Goal: Task Accomplishment & Management: Use online tool/utility

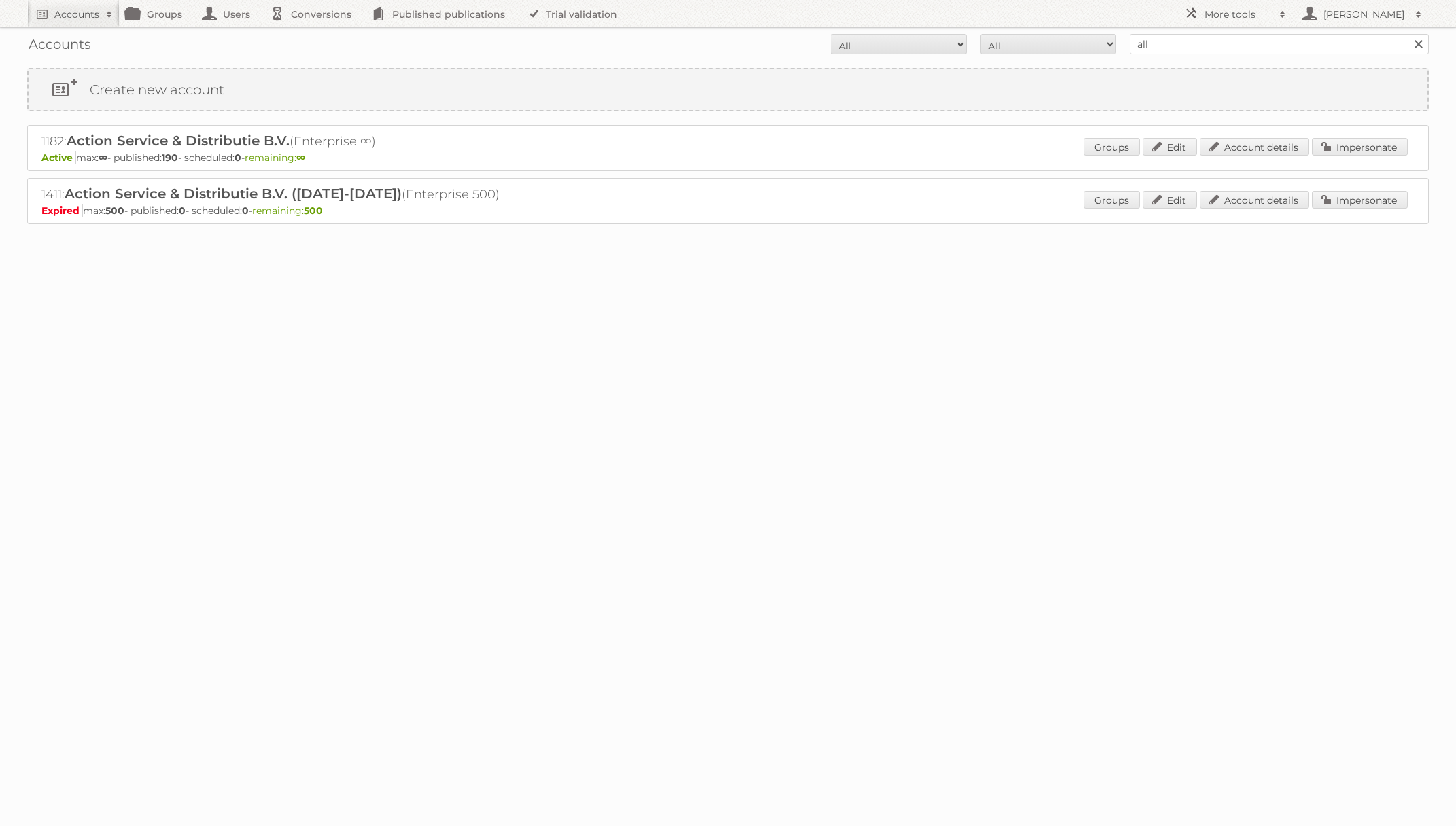
type input "alliance automotive"
click at [1407, 34] on input "Search" at bounding box center [1418, 44] width 20 height 20
click at [1365, 148] on link "Impersonate" at bounding box center [1359, 147] width 96 height 18
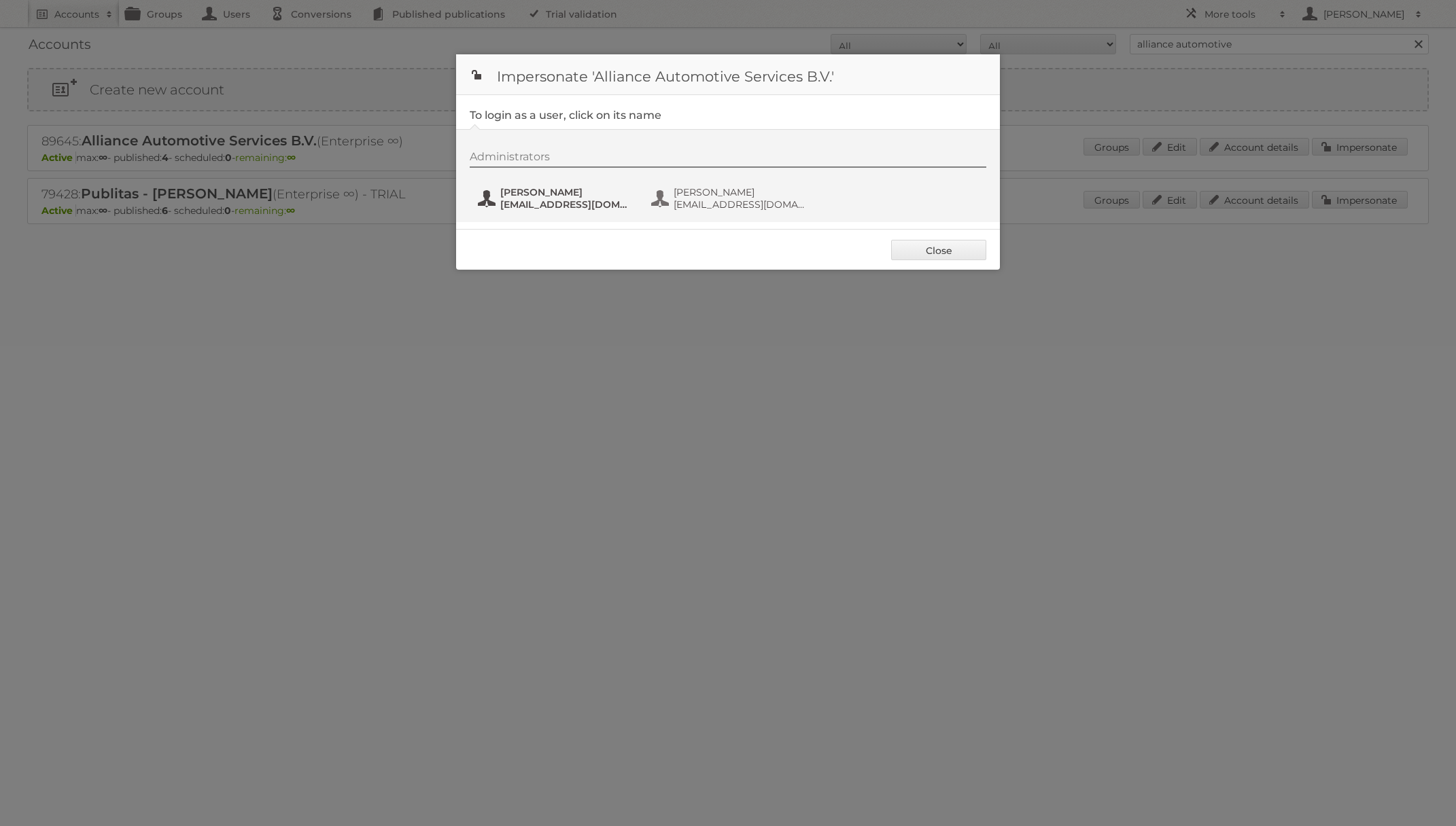
click at [616, 200] on span "LLoomans@allianceautomotive.nl" at bounding box center [566, 205] width 132 height 13
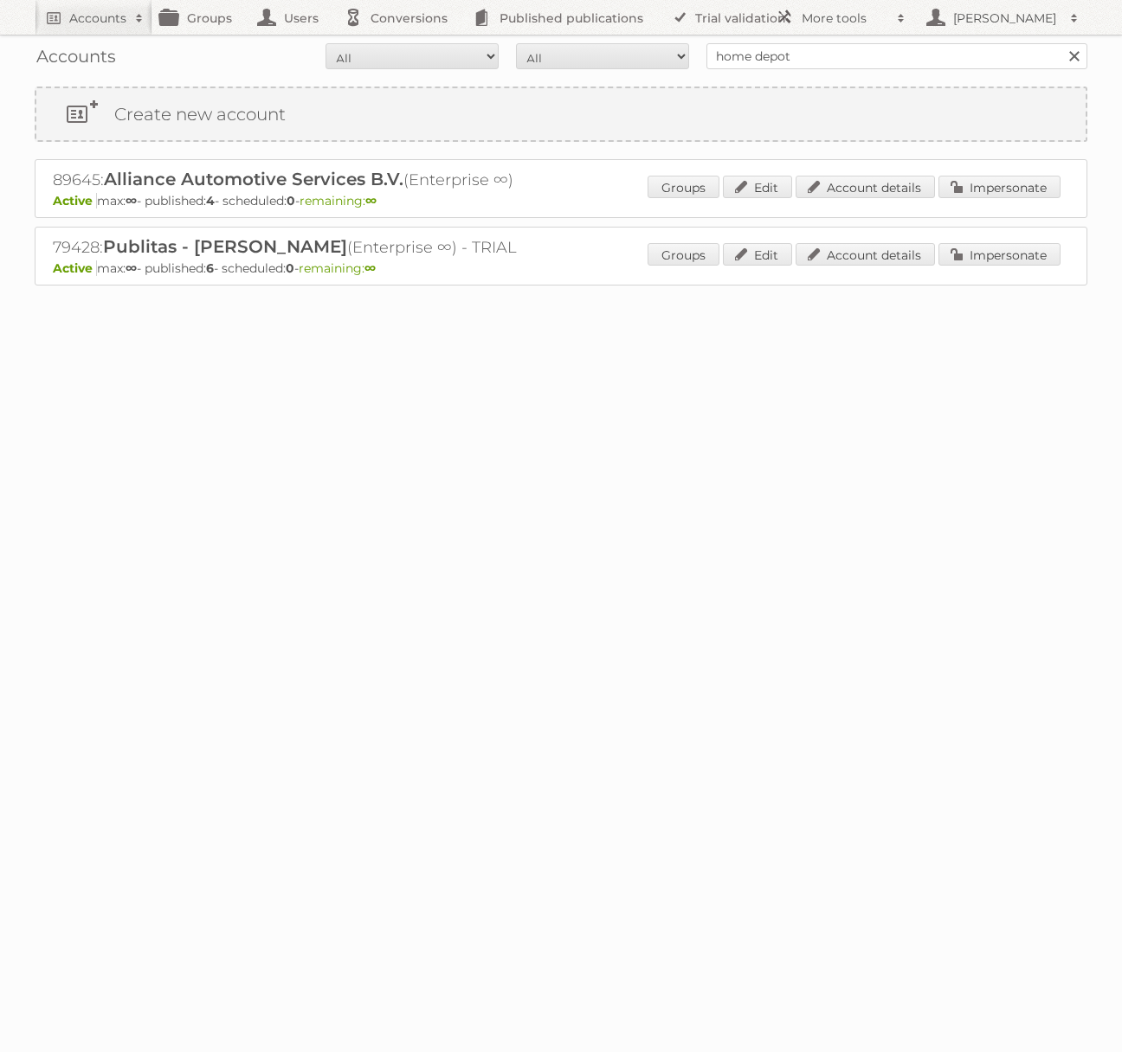
type input "Home Depot [GEOGRAPHIC_DATA]"
click at [1060, 43] on input "Search" at bounding box center [1073, 56] width 26 height 26
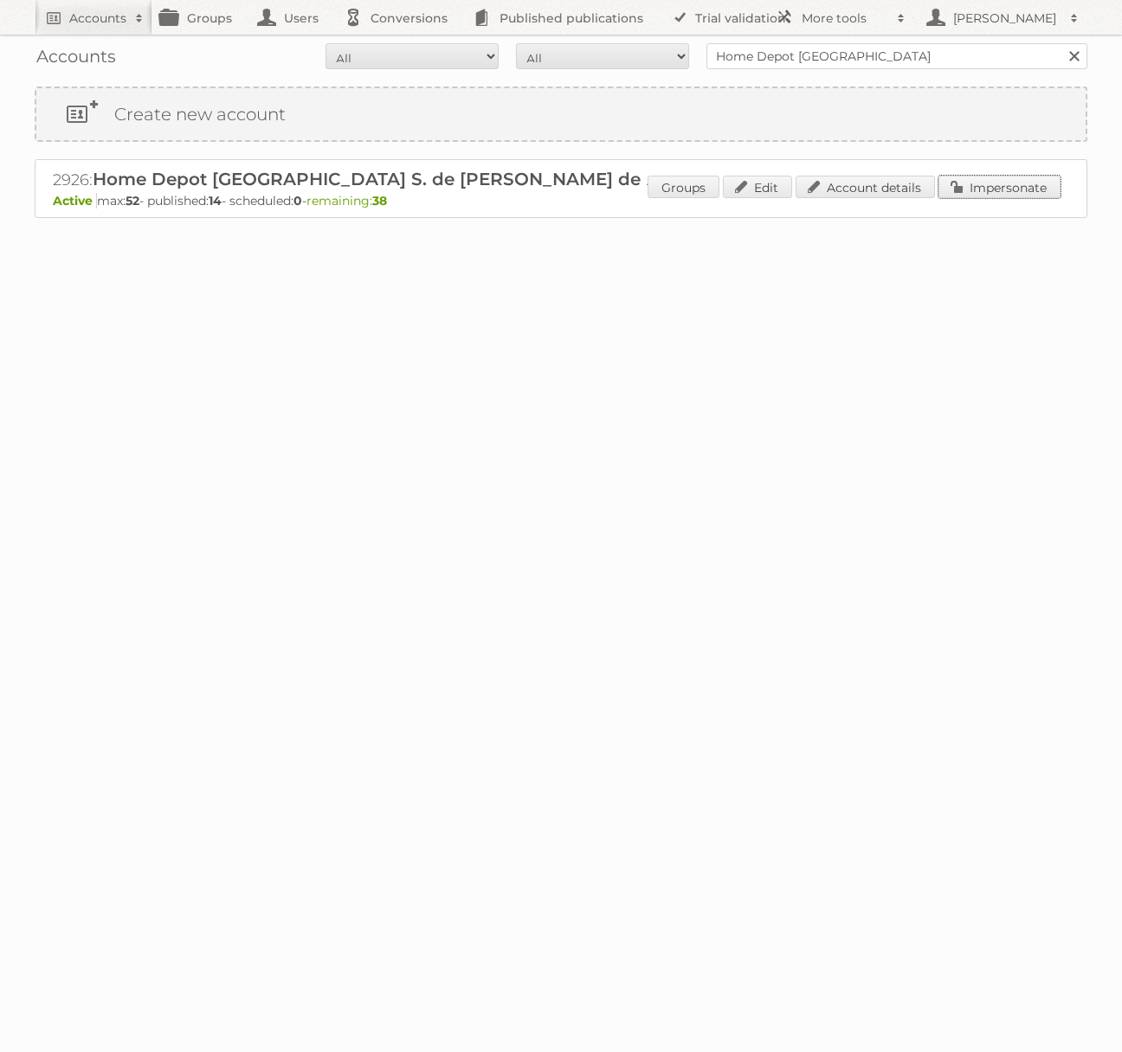
click at [974, 195] on link "Impersonate" at bounding box center [999, 187] width 122 height 23
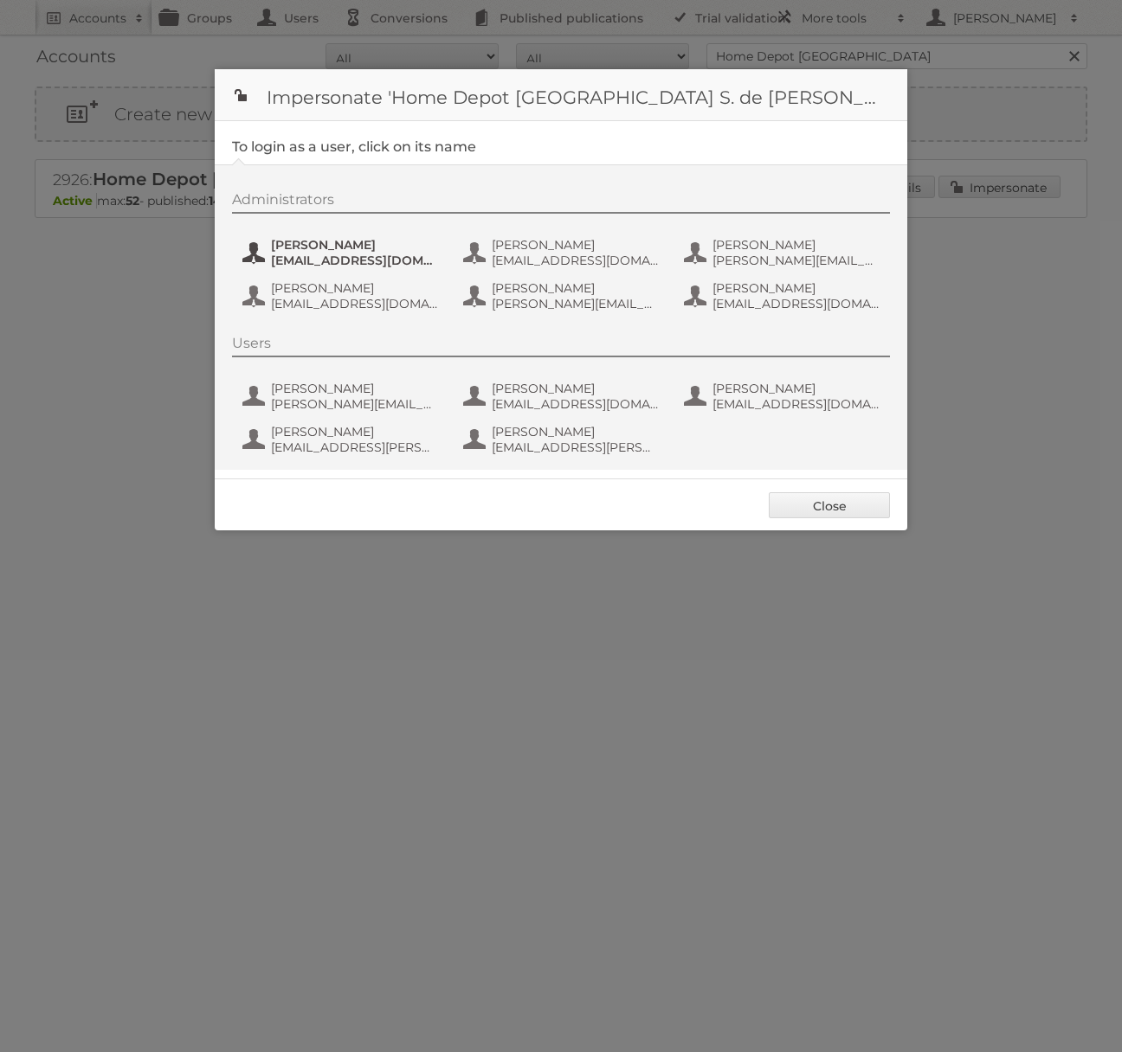
click at [366, 263] on span "[EMAIL_ADDRESS][DOMAIN_NAME]" at bounding box center [355, 261] width 168 height 16
